Goal: Information Seeking & Learning: Learn about a topic

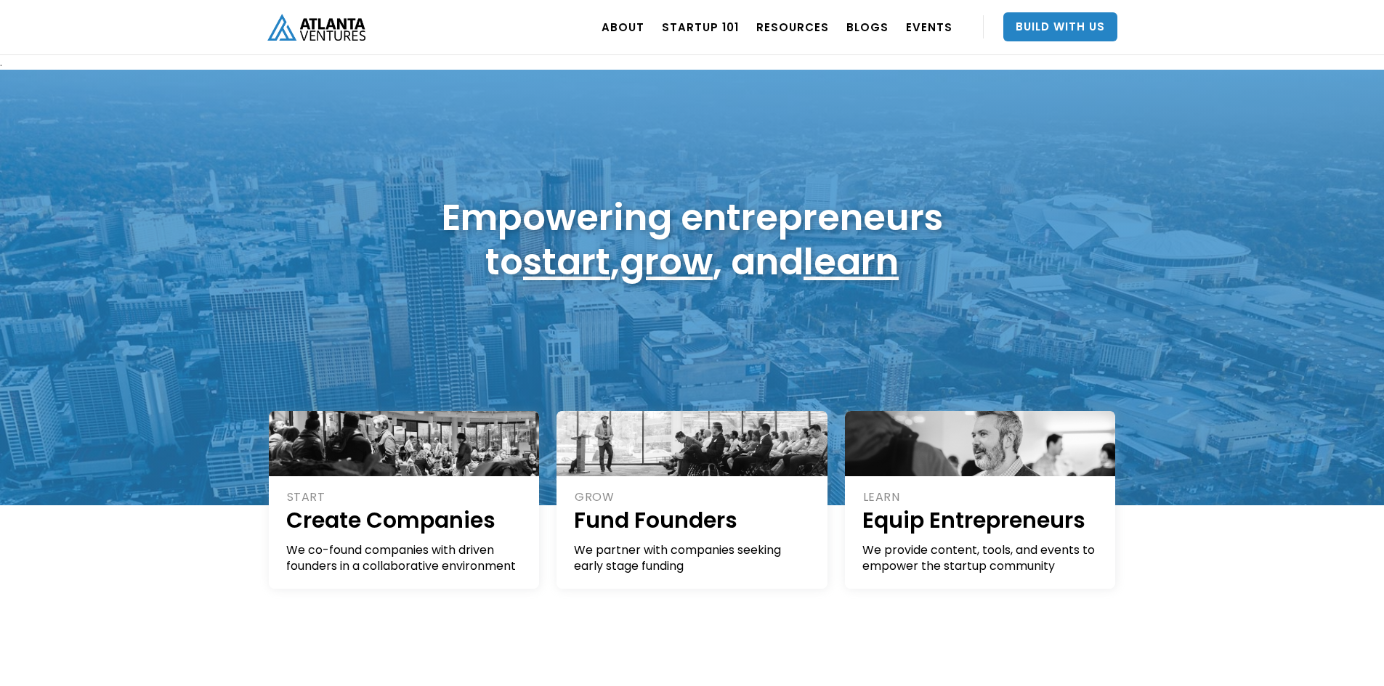
click at [1376, 19] on div "ABOUT OUR STORY TEAM Job Board PORTFOLIO Startup 101 RESOURCES TOOLS STORIES NE…" at bounding box center [692, 27] width 1384 height 55
click at [1374, 15] on div "ABOUT OUR STORY TEAM Job Board PORTFOLIO Startup 101 RESOURCES TOOLS STORIES NE…" at bounding box center [692, 27] width 1384 height 55
click at [466, 208] on h1 "Empowering entrepreneurs to start , grow , and learn" at bounding box center [692, 239] width 501 height 89
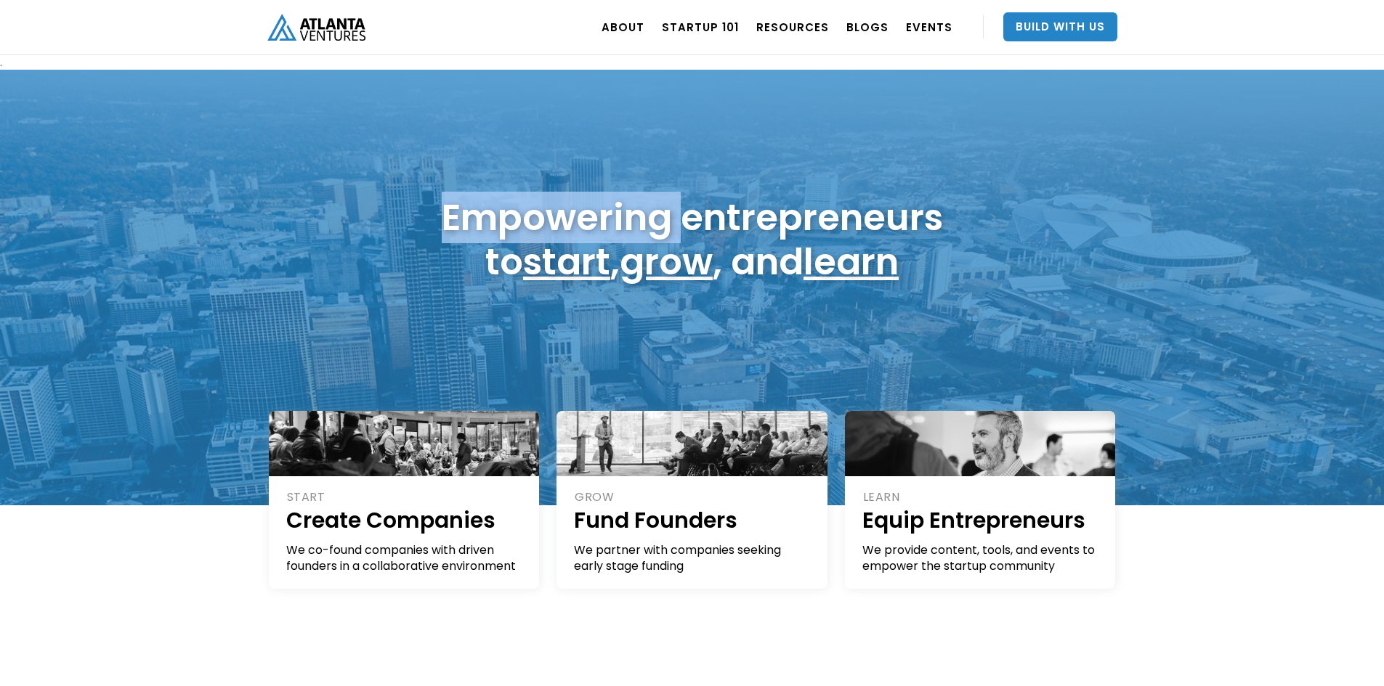
click at [466, 208] on h1 "Empowering entrepreneurs to start , grow , and learn" at bounding box center [692, 239] width 501 height 89
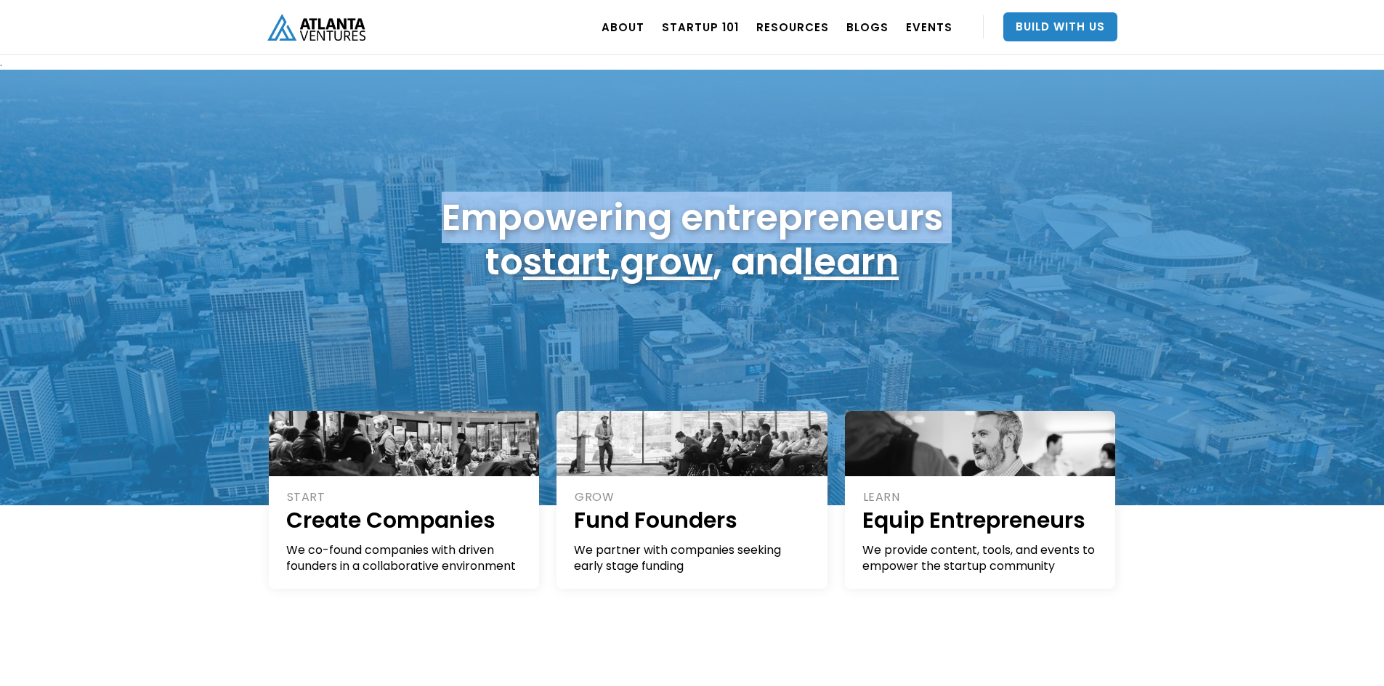
click at [466, 208] on h1 "Empowering entrepreneurs to start , grow , and learn" at bounding box center [692, 239] width 501 height 89
click at [512, 221] on h1 "Empowering entrepreneurs to start , grow , and learn" at bounding box center [692, 239] width 501 height 89
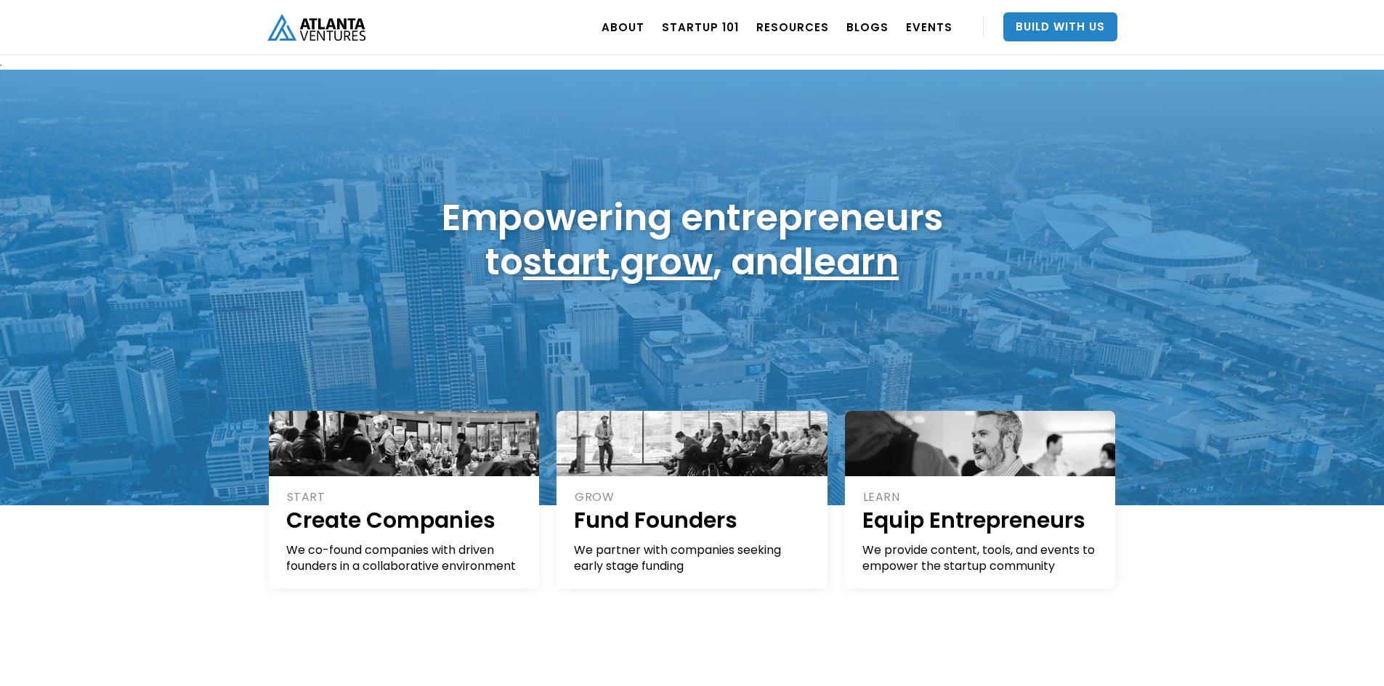
click at [480, 256] on h1 "Empowering entrepreneurs to start , grow , and learn" at bounding box center [692, 239] width 501 height 89
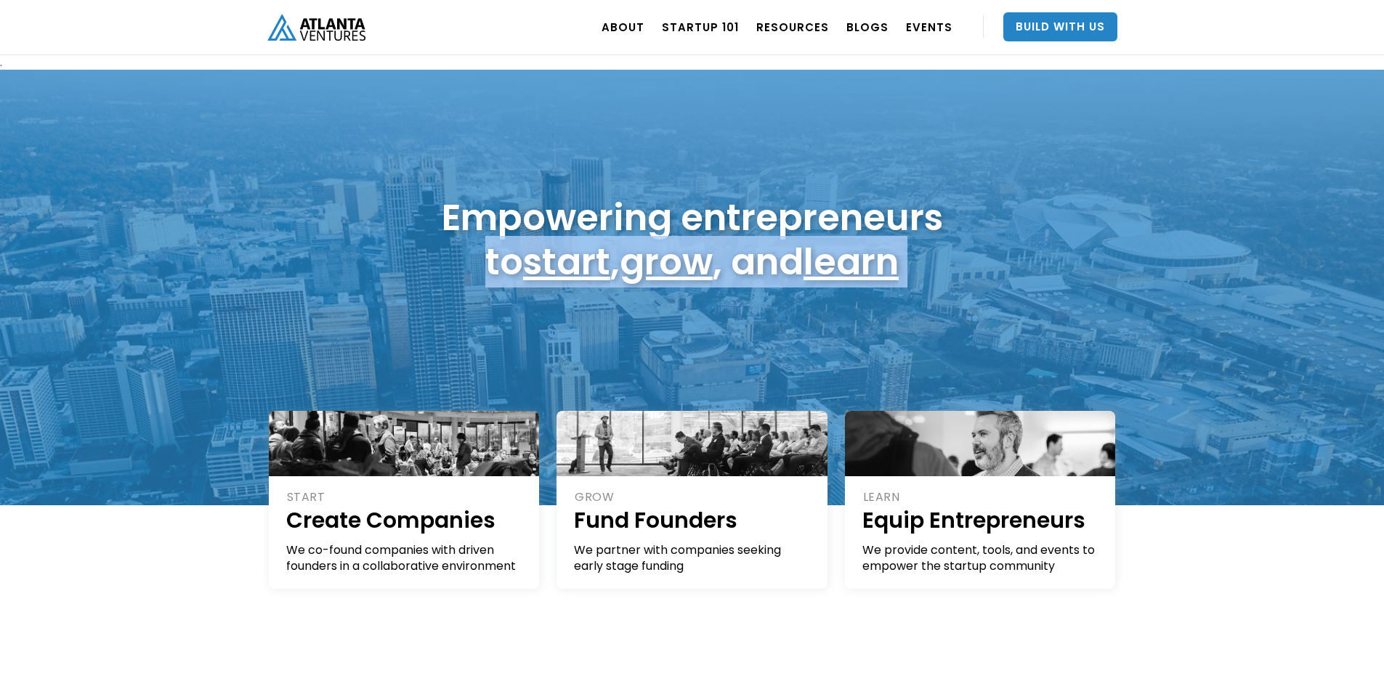
click at [480, 256] on h1 "Empowering entrepreneurs to start , grow , and learn" at bounding box center [692, 239] width 501 height 89
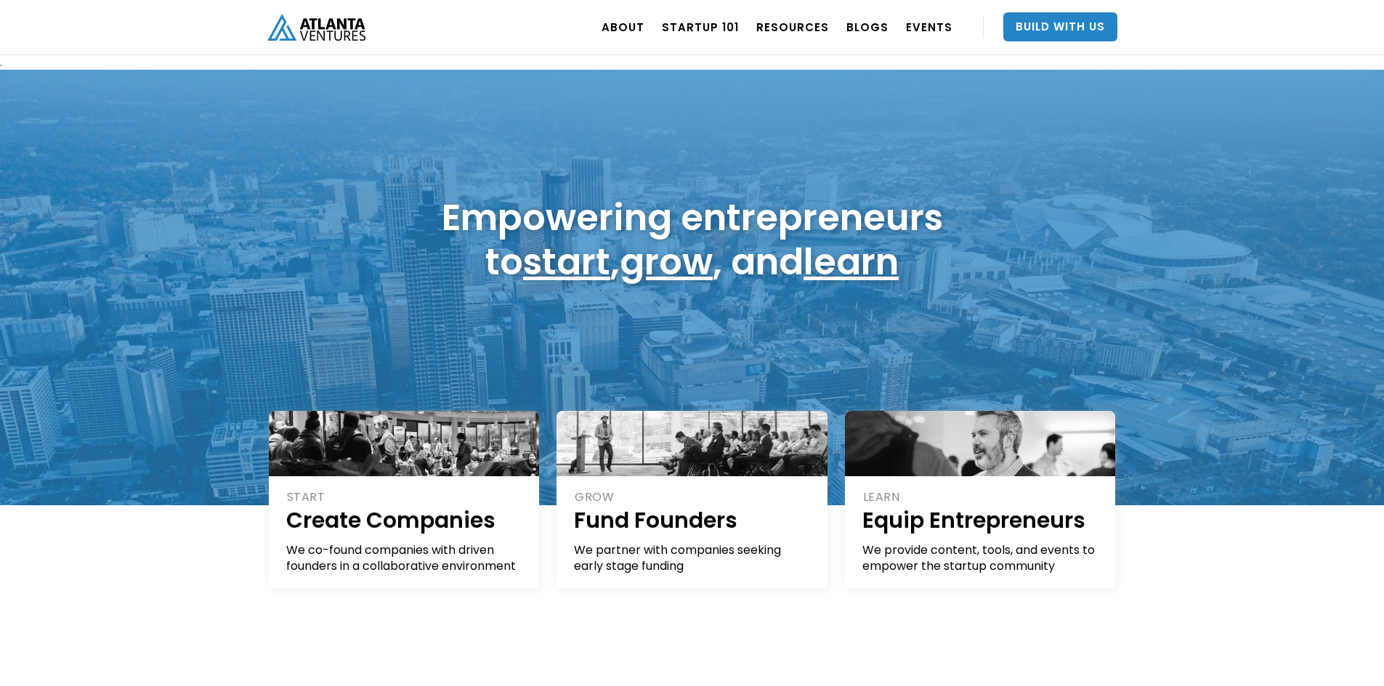
click at [498, 224] on h1 "Empowering entrepreneurs to start , grow , and learn" at bounding box center [692, 239] width 501 height 89
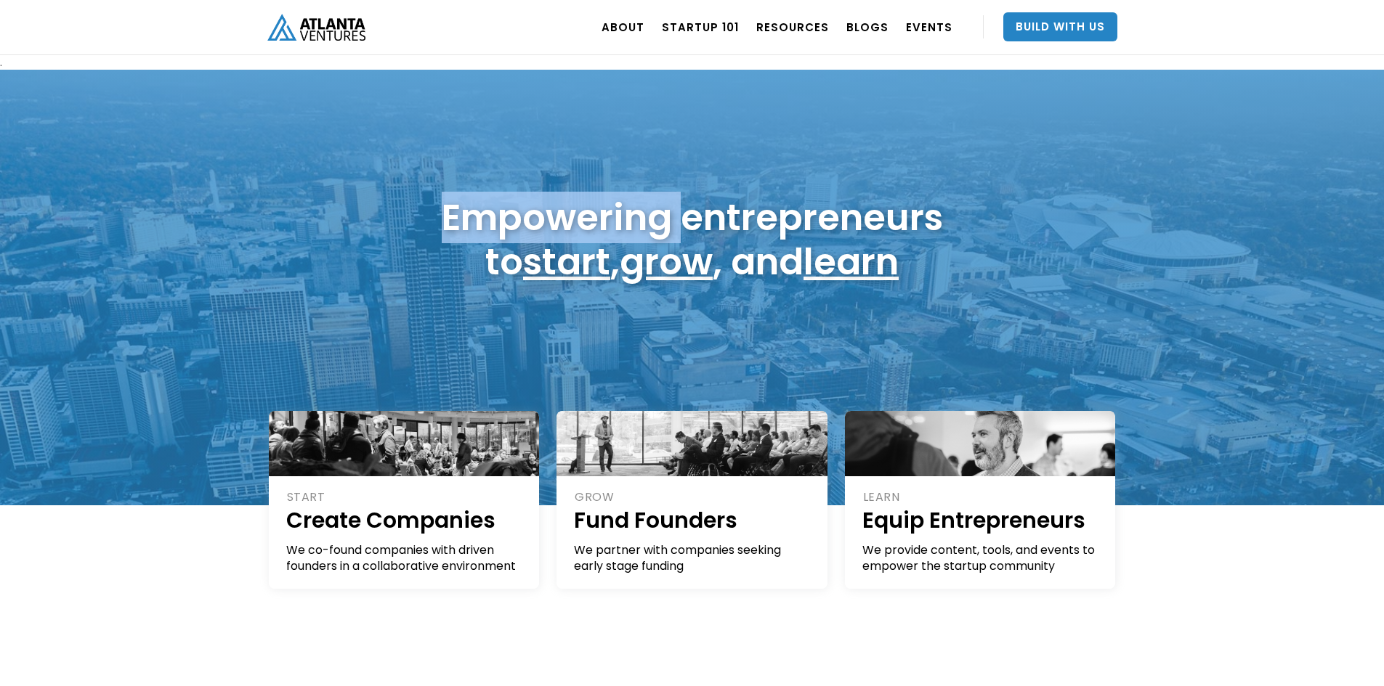
click at [498, 224] on h1 "Empowering entrepreneurs to start , grow , and learn" at bounding box center [692, 239] width 501 height 89
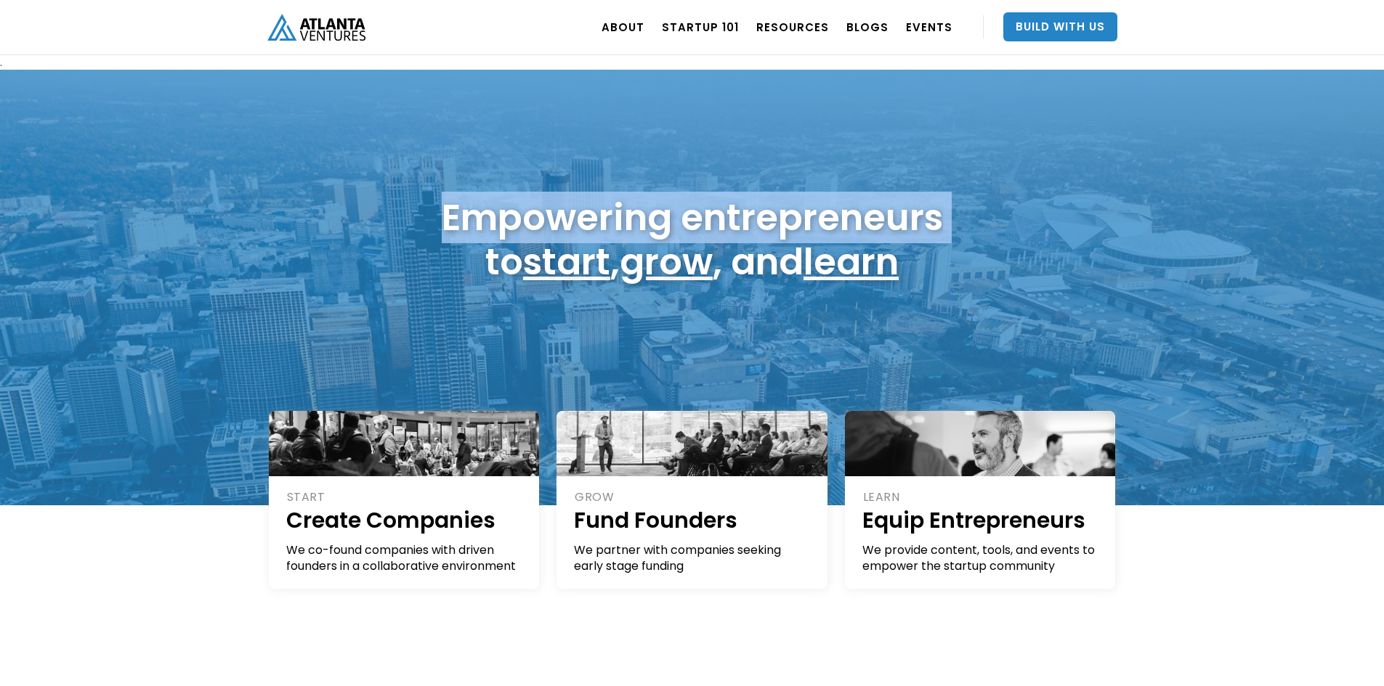
click at [498, 224] on h1 "Empowering entrepreneurs to start , grow , and learn" at bounding box center [692, 239] width 501 height 89
click at [473, 252] on h1 "Empowering entrepreneurs to start , grow , and learn" at bounding box center [692, 239] width 501 height 89
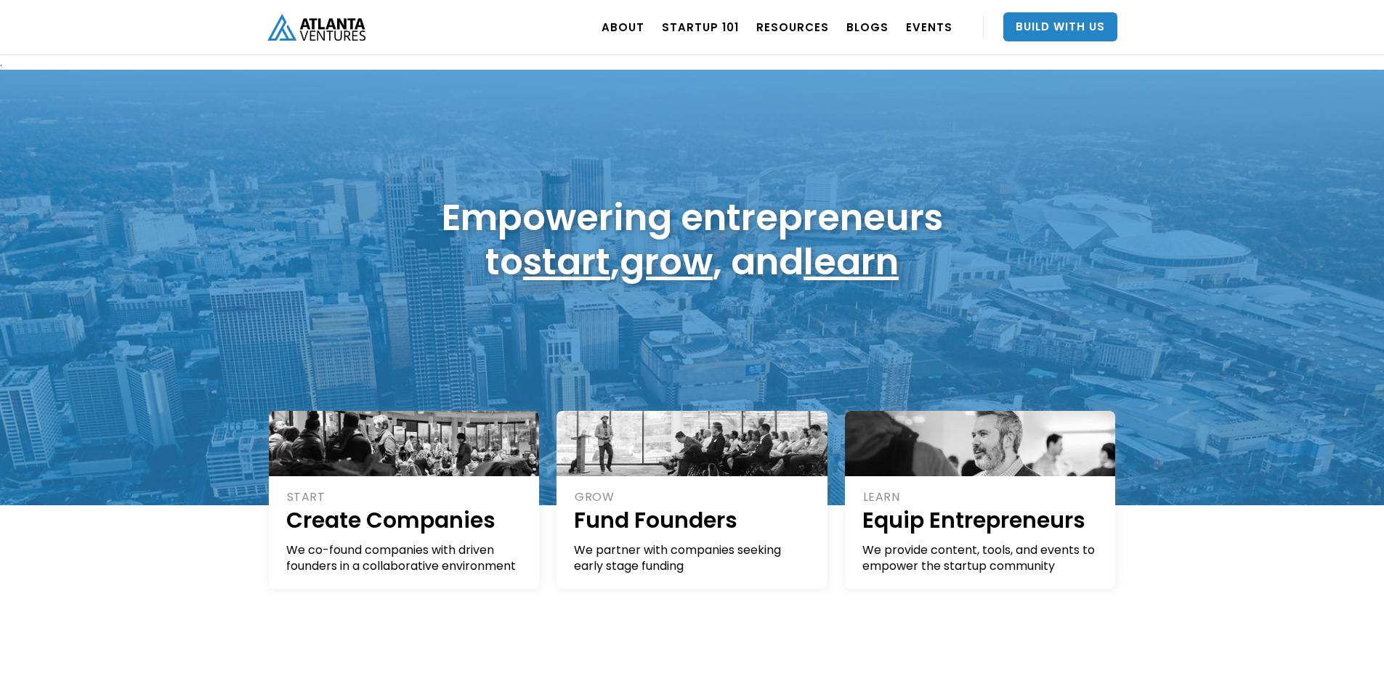
click at [537, 229] on h1 "Empowering entrepreneurs to start , grow , and learn" at bounding box center [692, 239] width 501 height 89
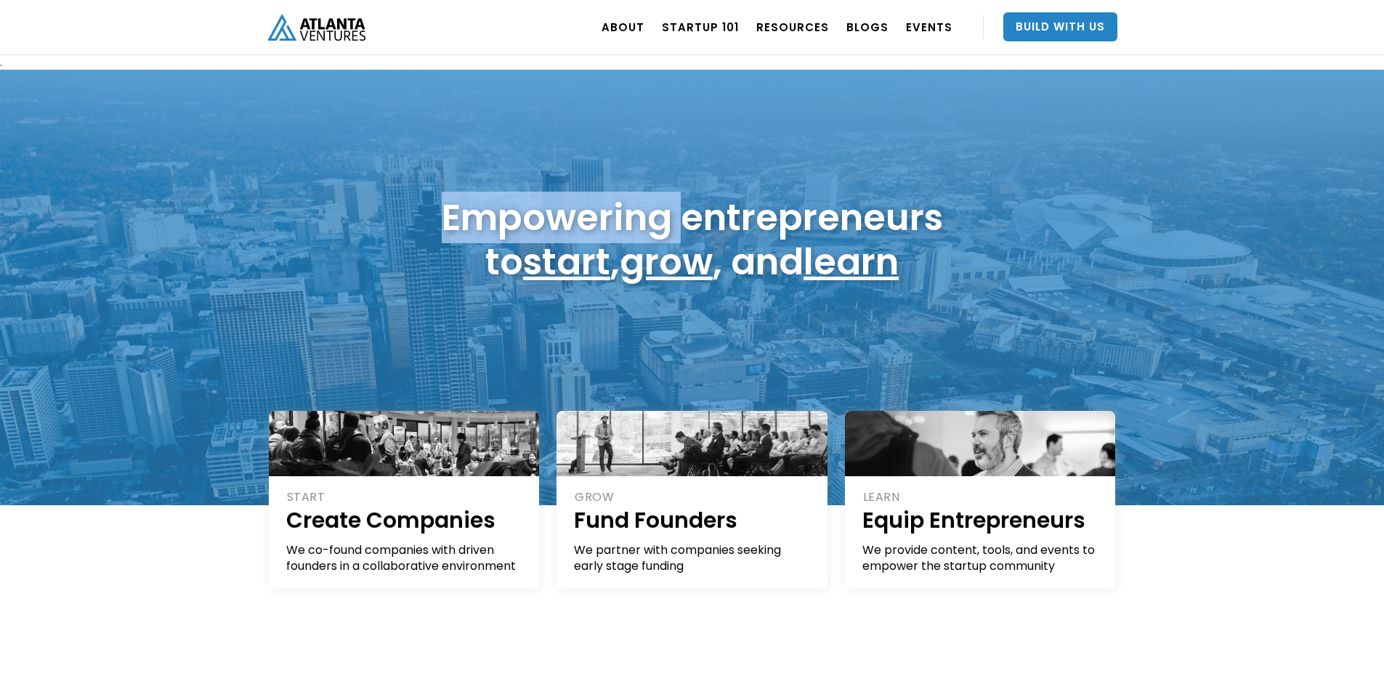
click at [537, 229] on h1 "Empowering entrepreneurs to start , grow , and learn" at bounding box center [692, 239] width 501 height 89
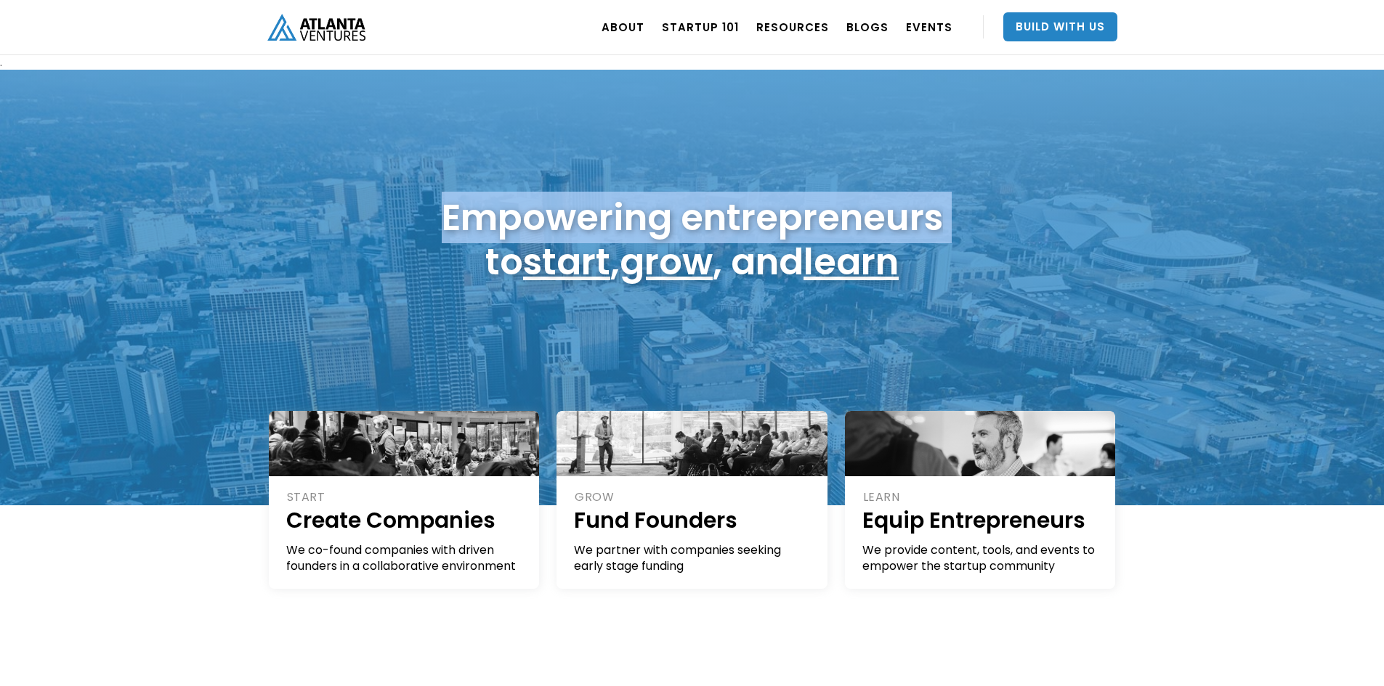
click at [537, 229] on h1 "Empowering entrepreneurs to start , grow , and learn" at bounding box center [692, 239] width 501 height 89
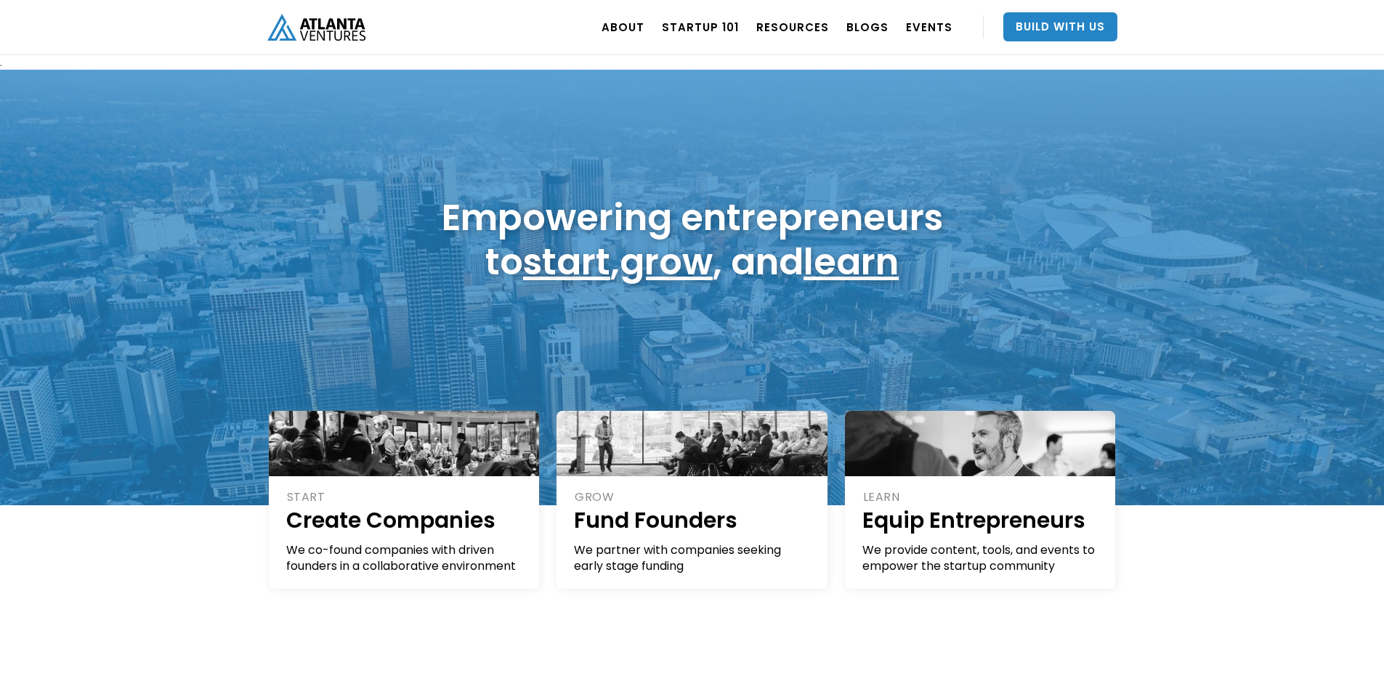
click at [503, 281] on h1 "Empowering entrepreneurs to start , grow , and learn" at bounding box center [692, 239] width 501 height 89
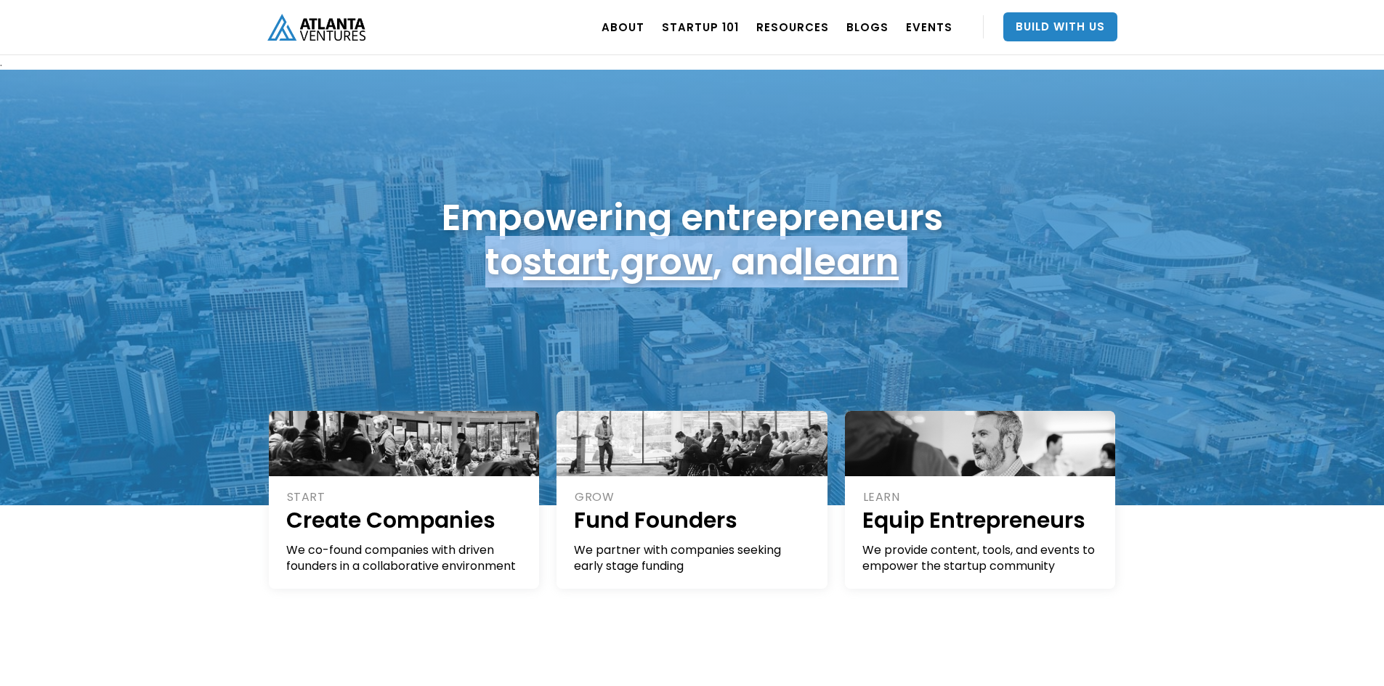
click at [503, 281] on h1 "Empowering entrepreneurs to start , grow , and learn" at bounding box center [692, 239] width 501 height 89
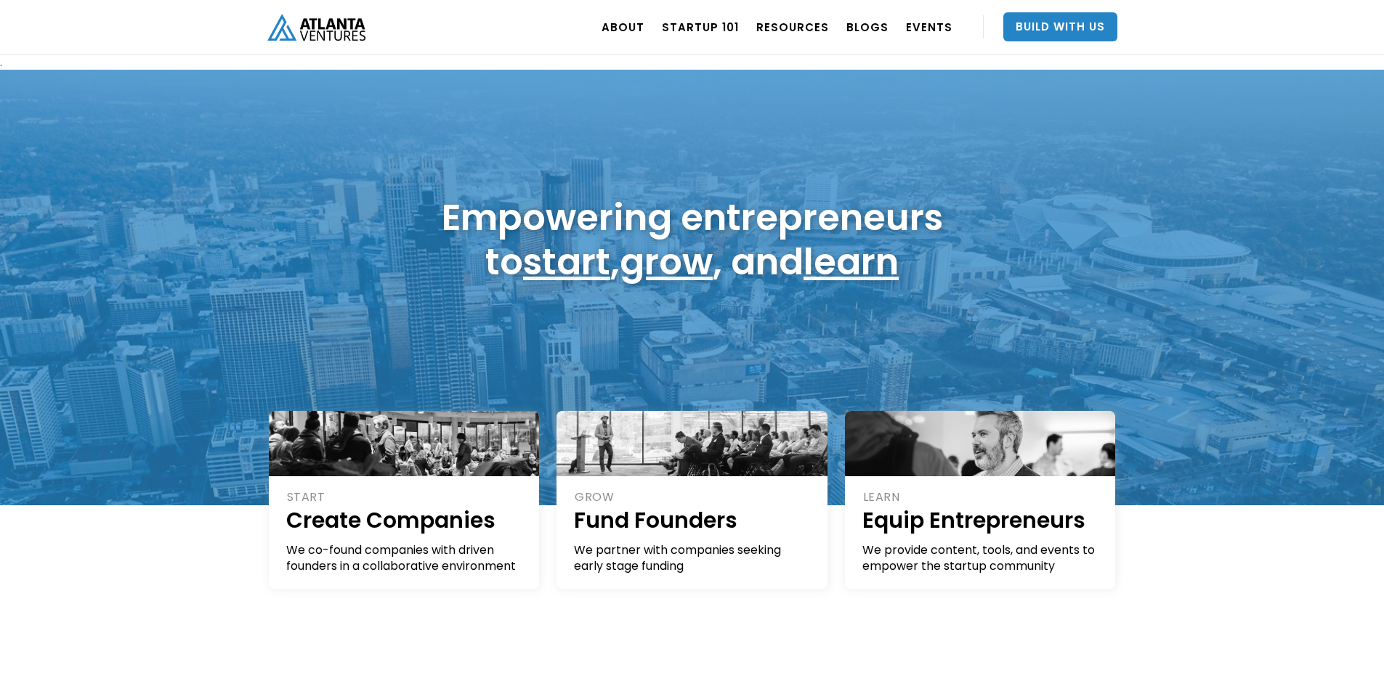
click at [493, 224] on h1 "Empowering entrepreneurs to start , grow , and learn" at bounding box center [692, 239] width 501 height 89
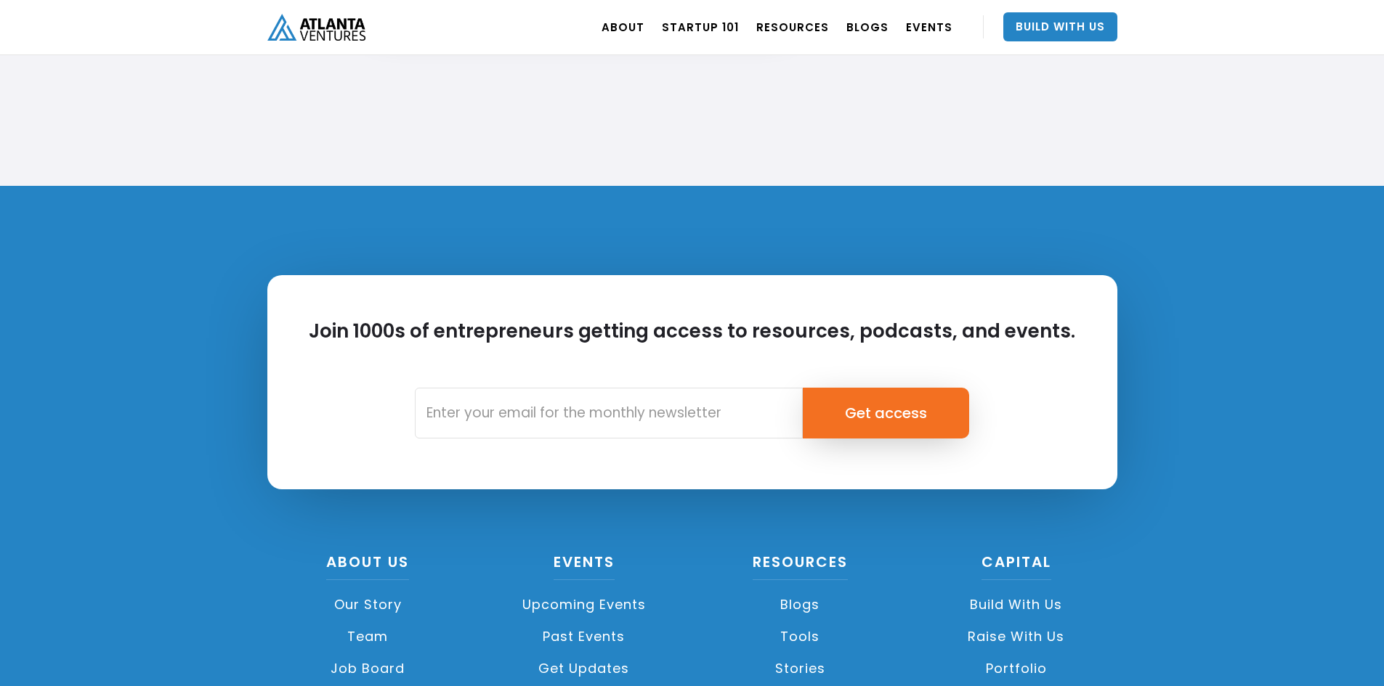
scroll to position [3416, 0]
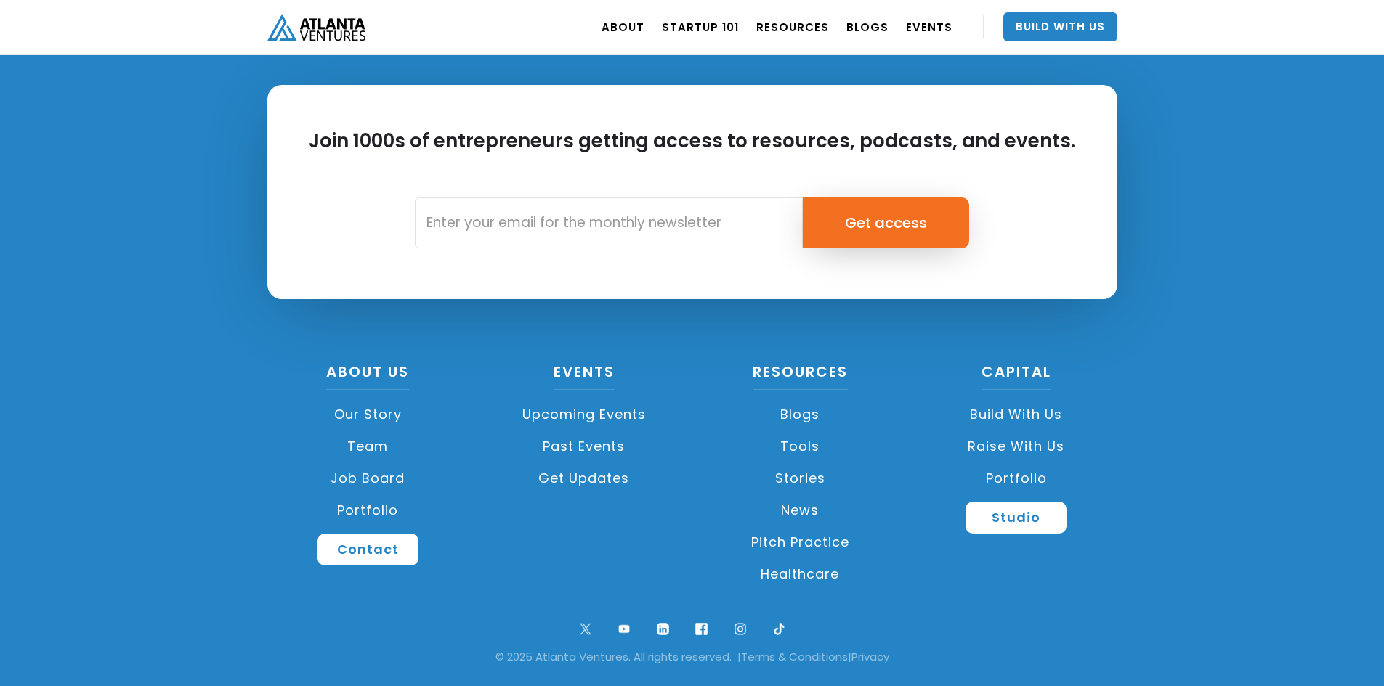
click at [1042, 415] on link "Build with us" at bounding box center [1016, 415] width 202 height 32
click at [1031, 413] on link "Build with us" at bounding box center [1016, 415] width 202 height 32
